Goal: Information Seeking & Learning: Learn about a topic

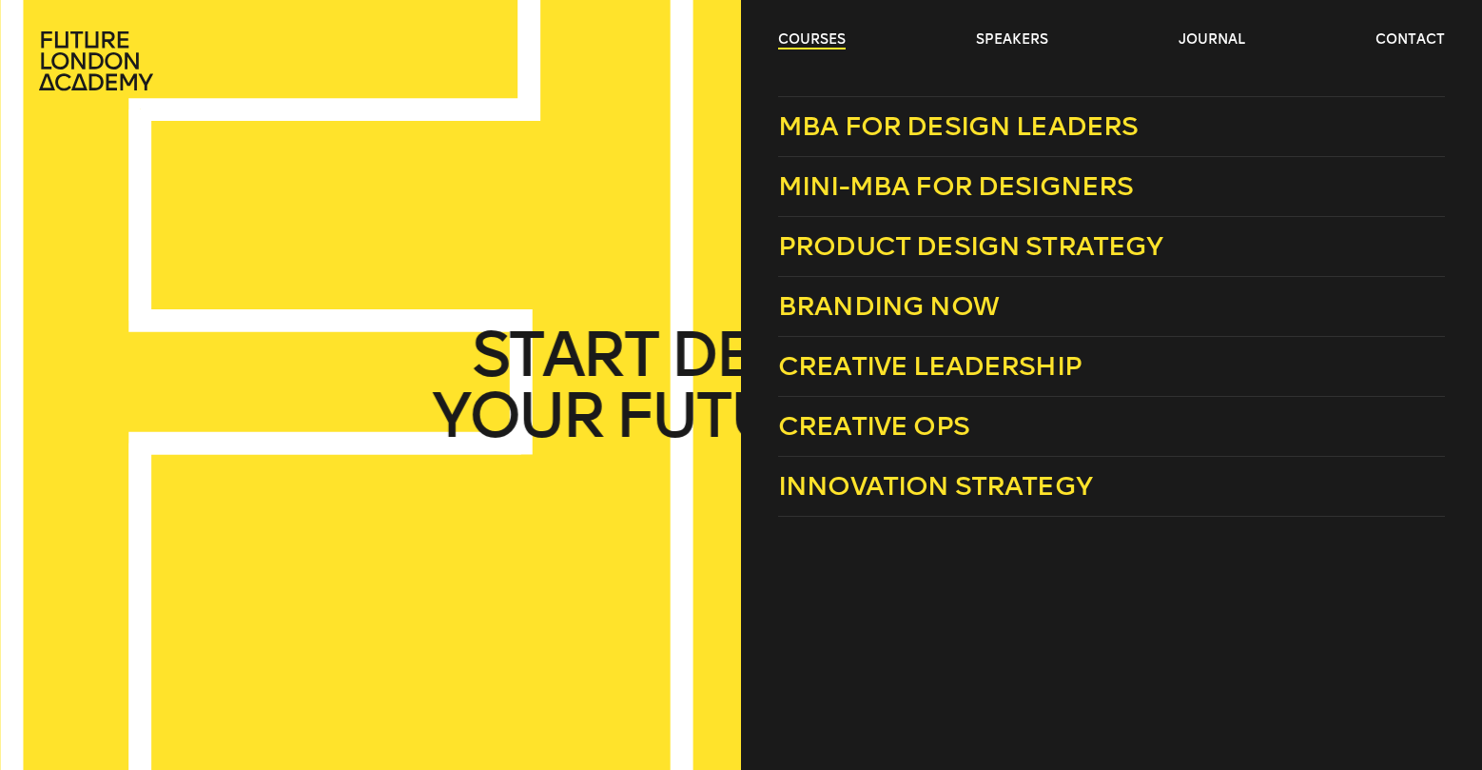
click at [820, 45] on link "courses" at bounding box center [812, 39] width 68 height 19
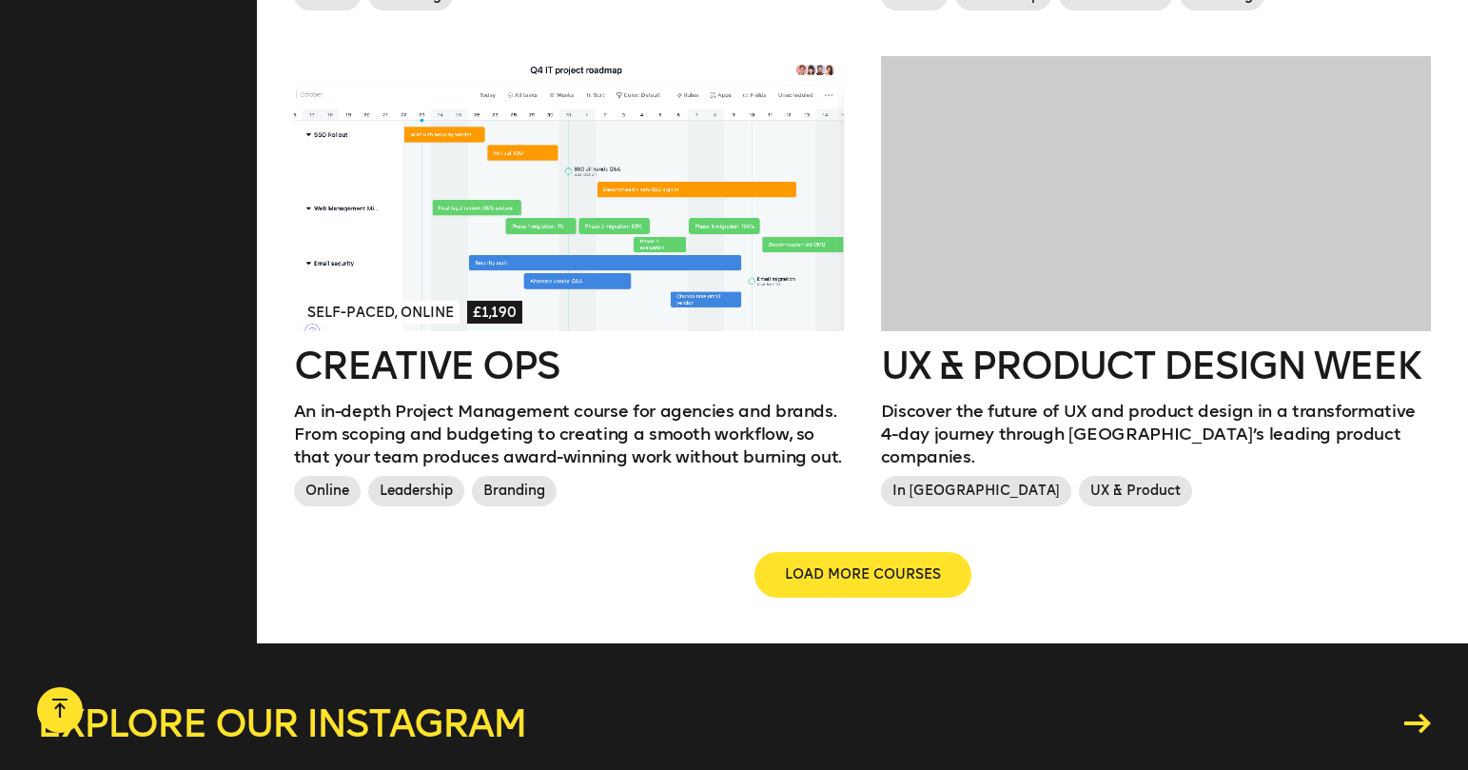
scroll to position [2118, 0]
click at [534, 346] on h2 "Creative Ops" at bounding box center [569, 365] width 551 height 38
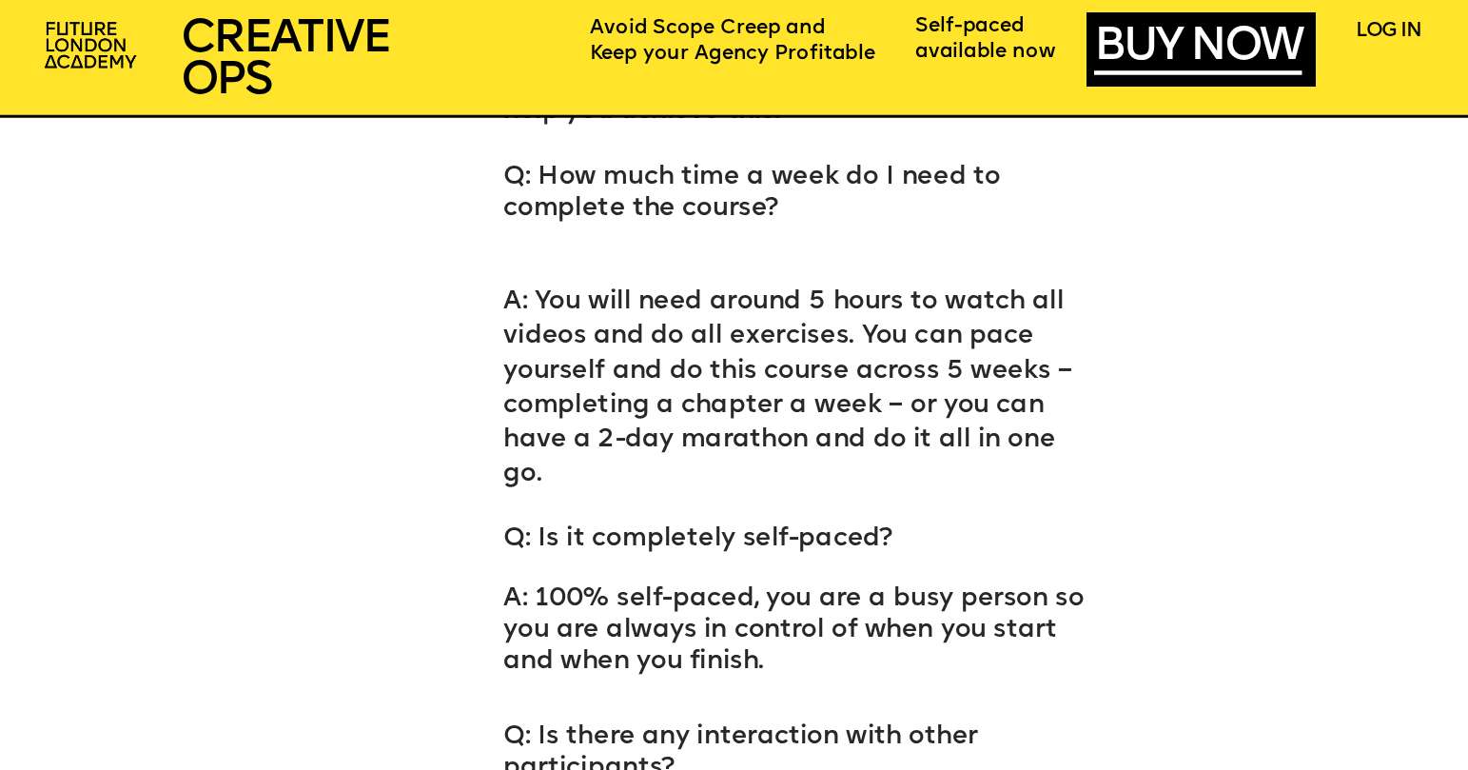
scroll to position [10290, 0]
